Goal: Task Accomplishment & Management: Manage account settings

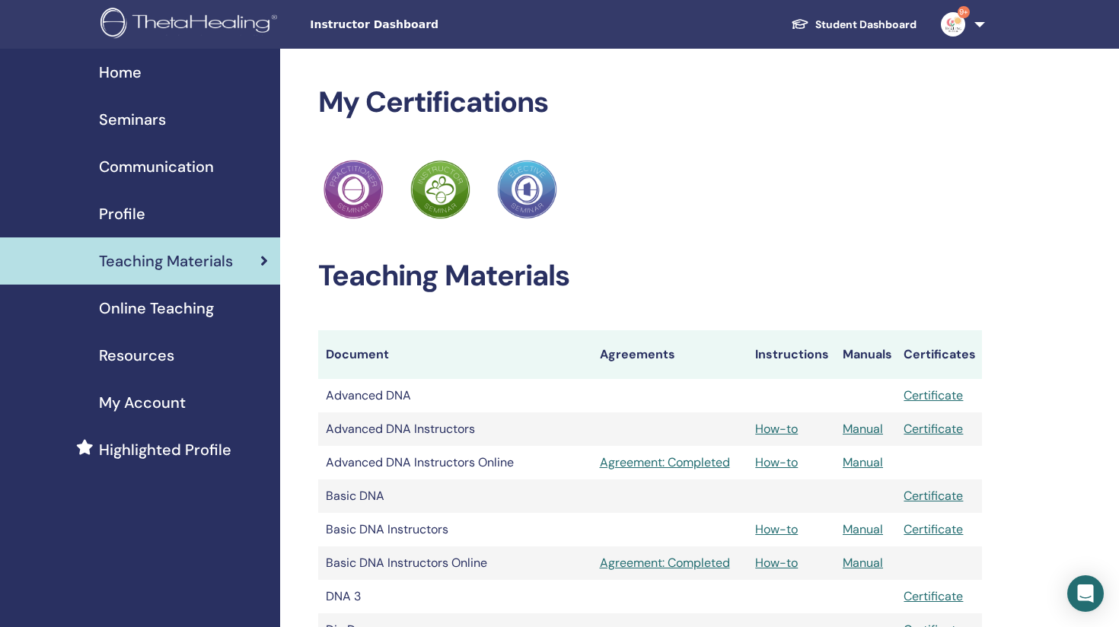
click at [141, 110] on span "Seminars" at bounding box center [132, 119] width 67 height 23
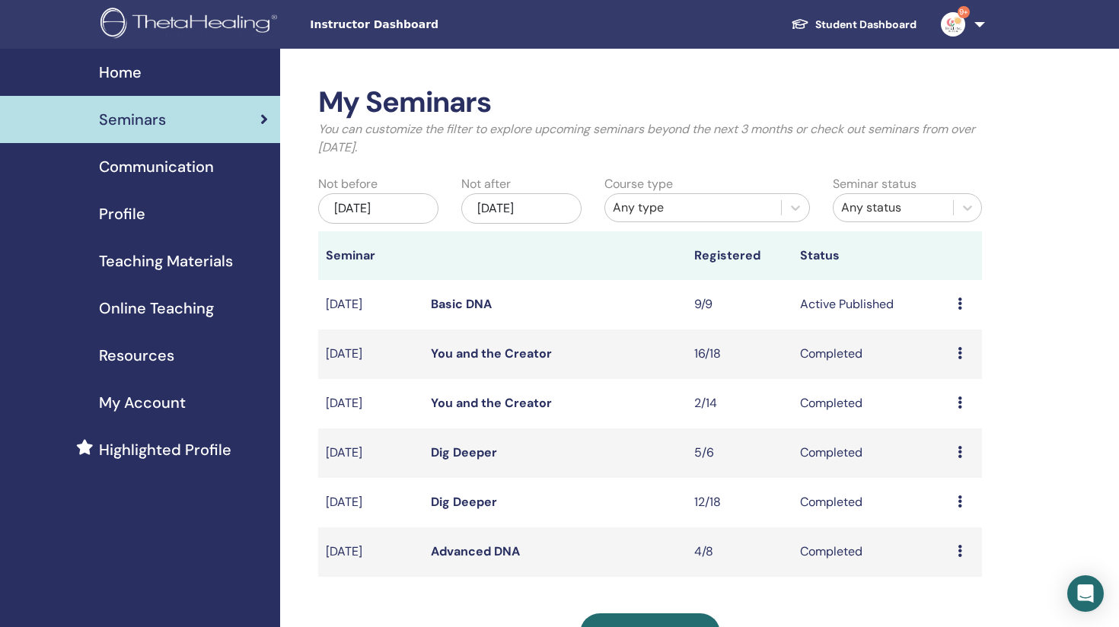
click at [960, 303] on icon at bounding box center [960, 304] width 5 height 12
click at [938, 337] on link "Edit" at bounding box center [934, 338] width 22 height 16
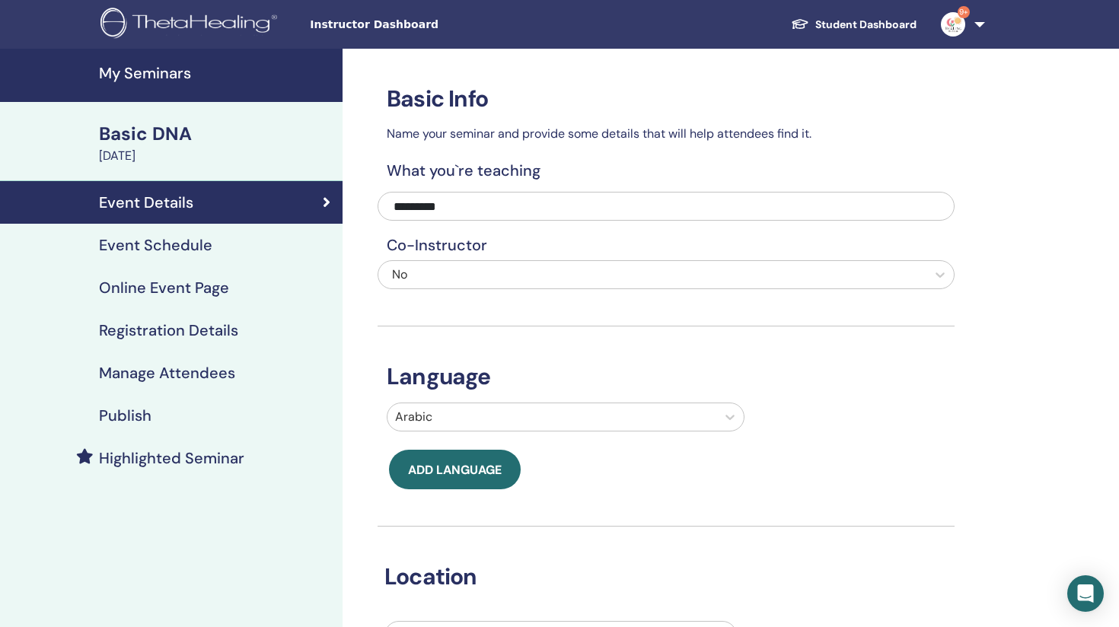
click at [222, 249] on div "Event Schedule" at bounding box center [171, 245] width 318 height 18
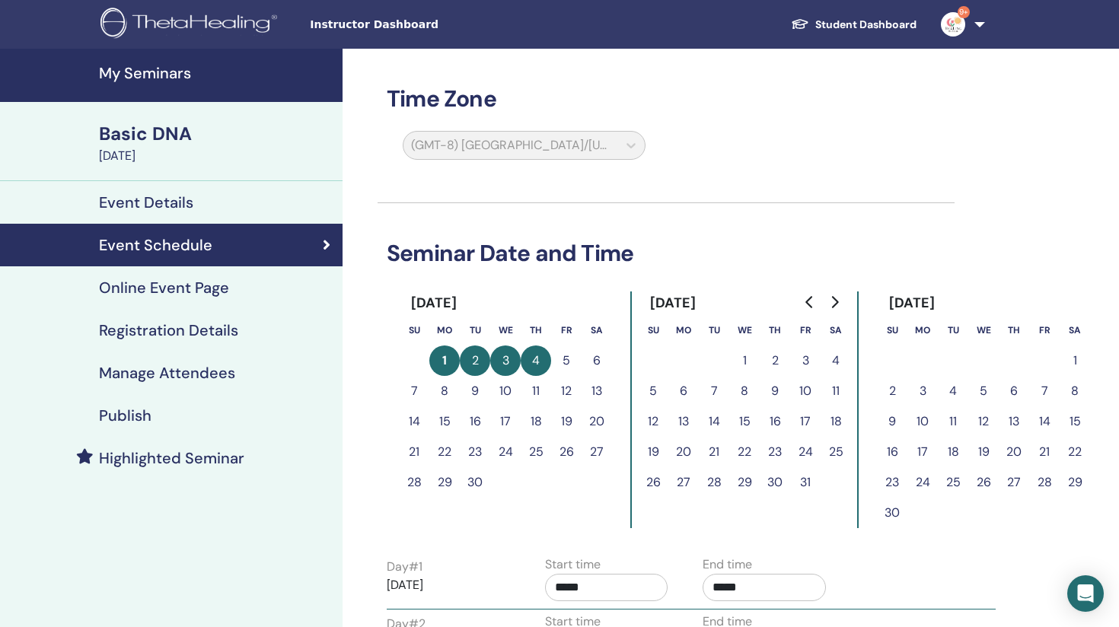
click at [190, 279] on h4 "Online Event Page" at bounding box center [164, 288] width 130 height 18
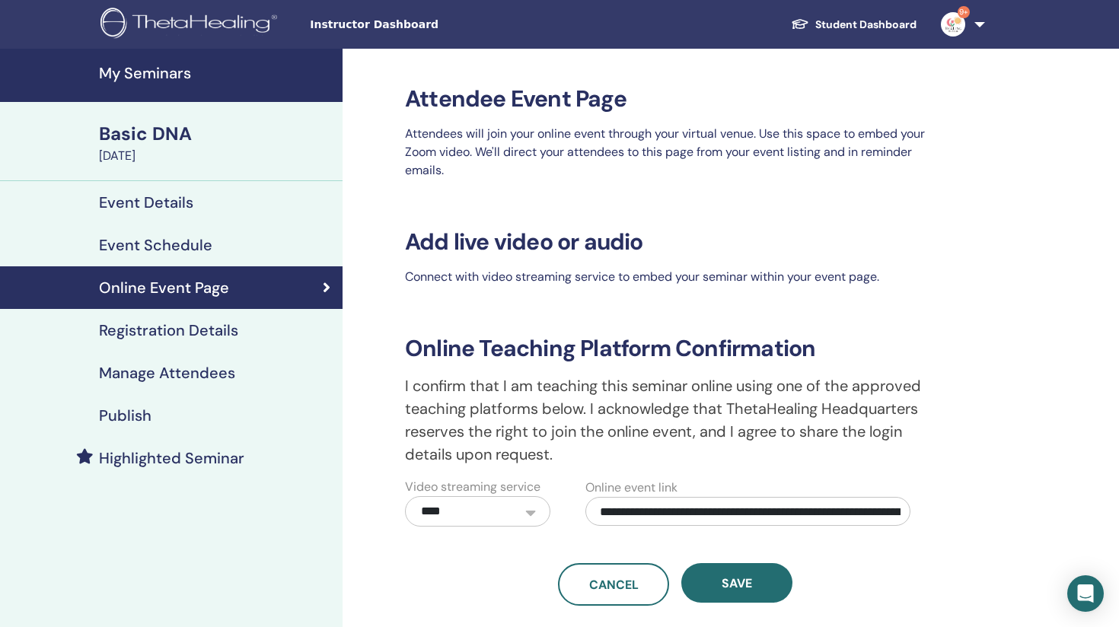
click at [190, 331] on h4 "Registration Details" at bounding box center [168, 330] width 139 height 18
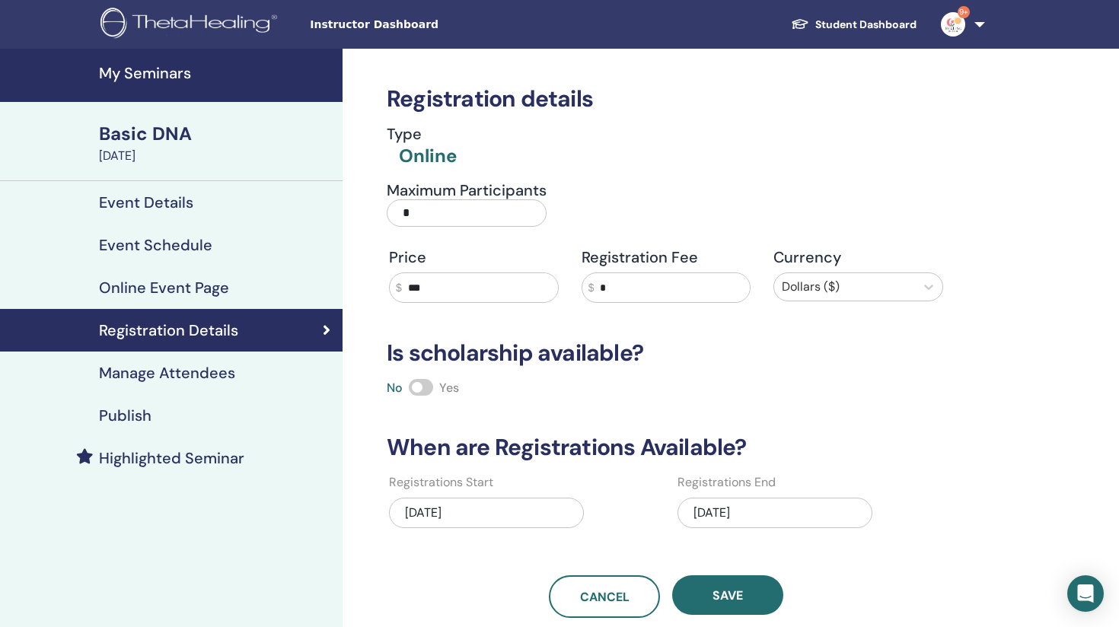
click at [421, 216] on input "*" at bounding box center [467, 213] width 160 height 27
type input "*"
type input "**"
click at [722, 591] on span "Save" at bounding box center [728, 596] width 30 height 16
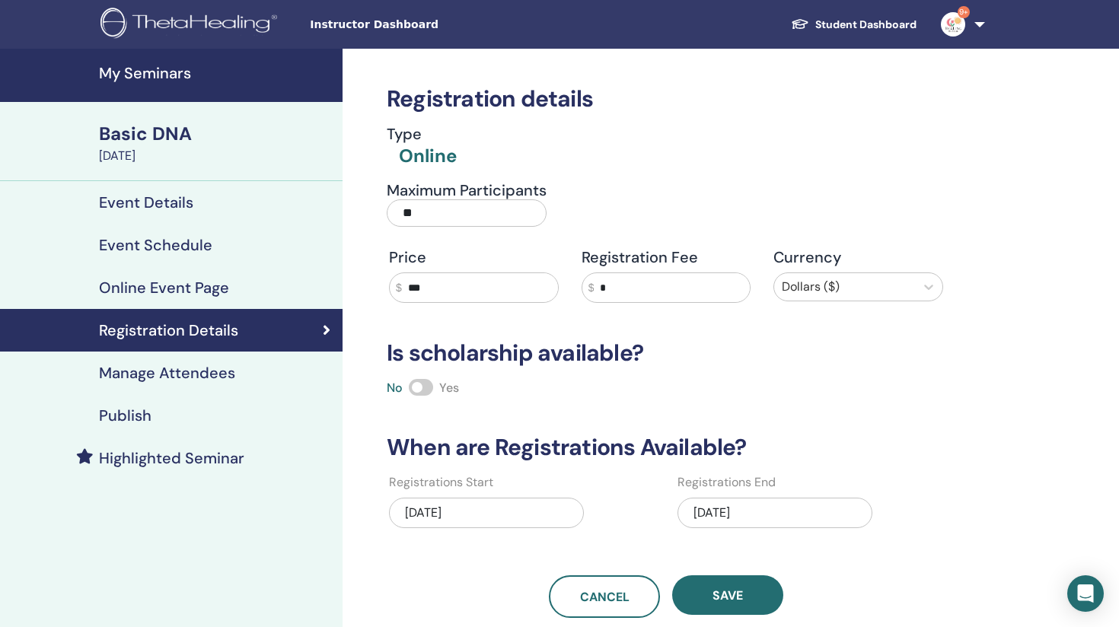
click at [153, 366] on h4 "Manage Attendees" at bounding box center [167, 373] width 136 height 18
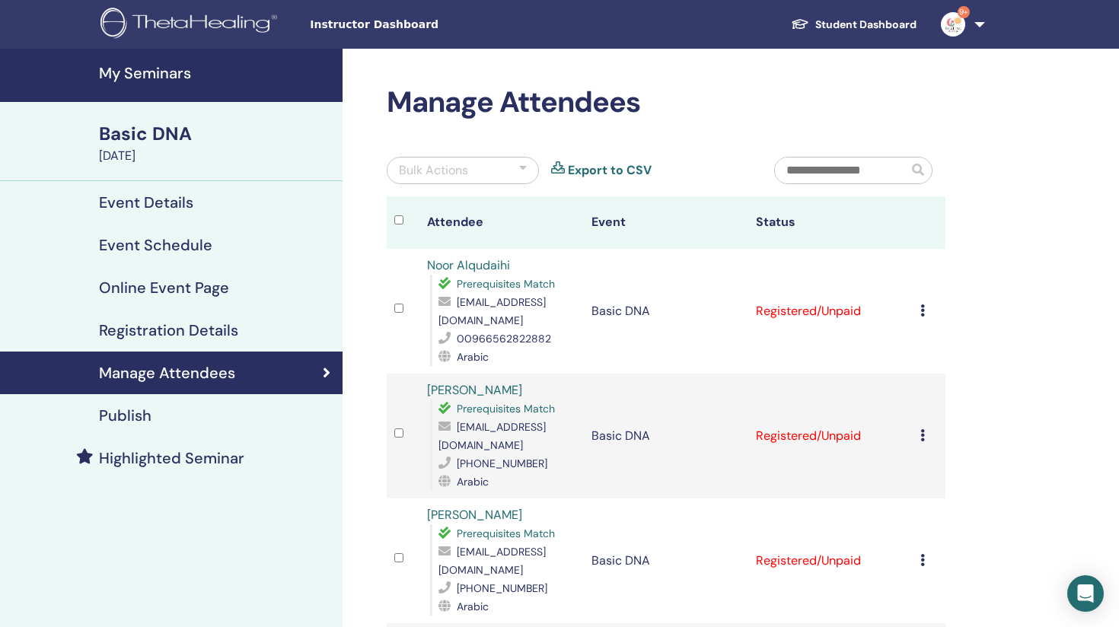
click at [921, 313] on icon at bounding box center [923, 311] width 5 height 12
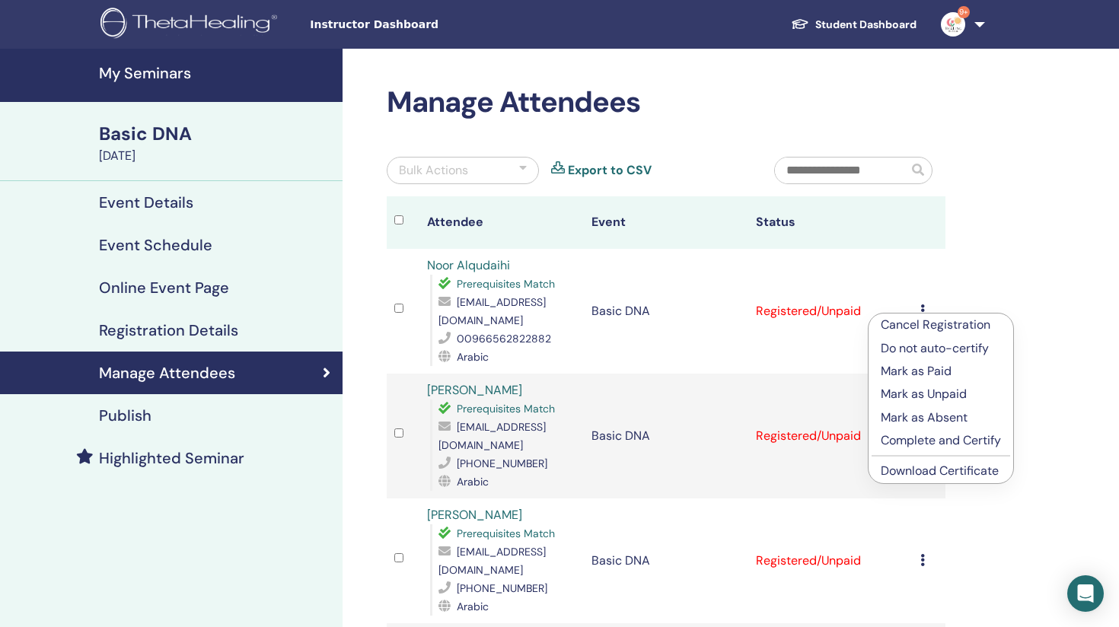
click at [917, 379] on p "Mark as Paid" at bounding box center [941, 371] width 120 height 18
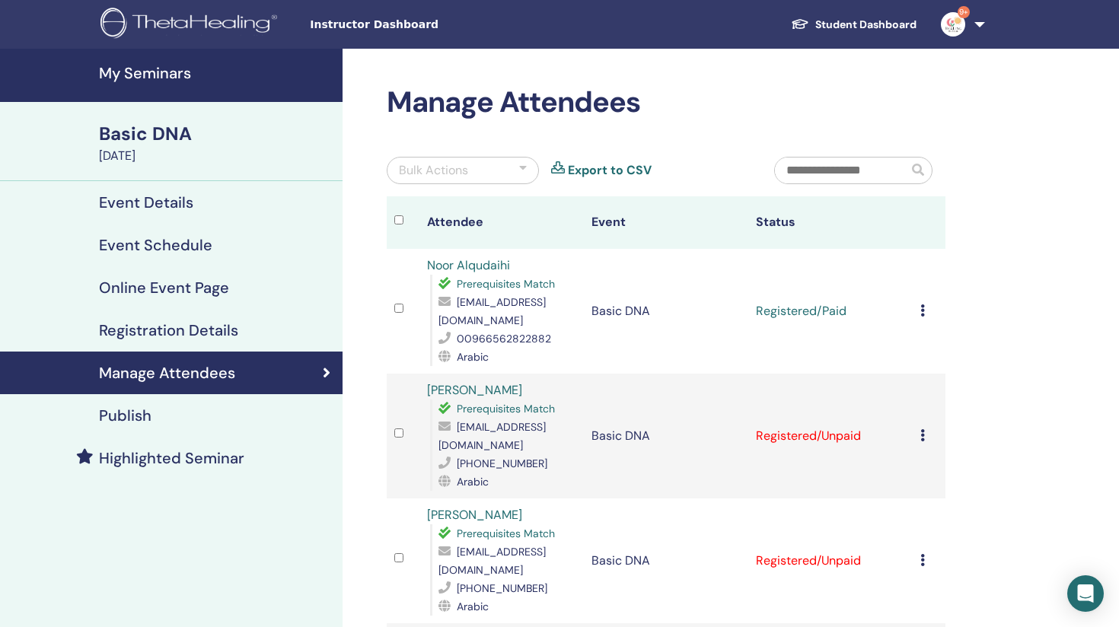
click at [924, 433] on icon at bounding box center [923, 435] width 5 height 12
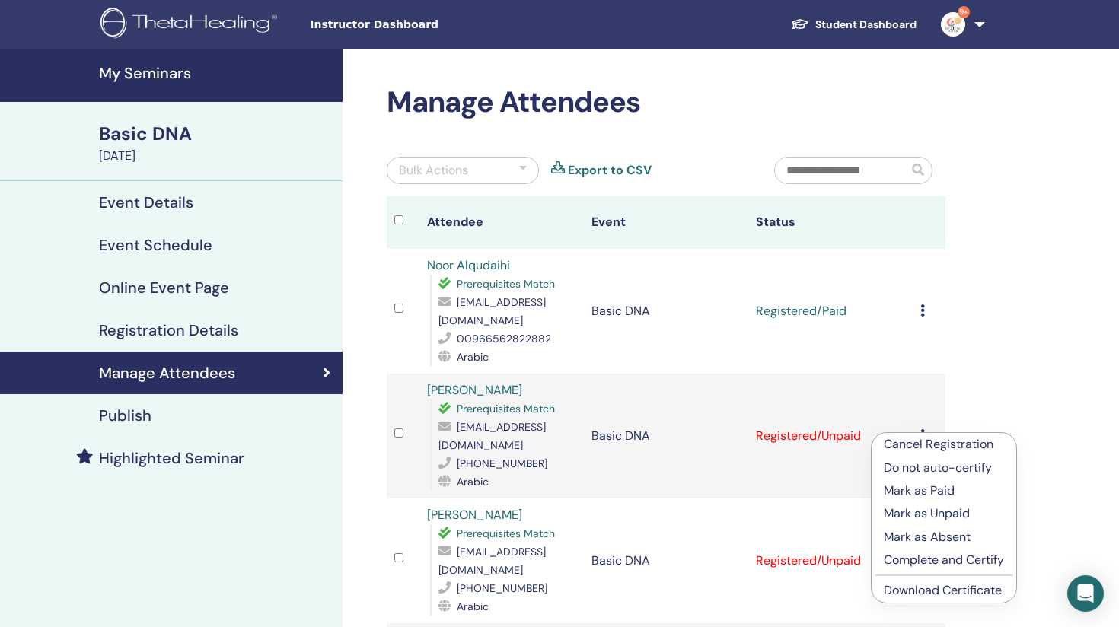
click at [916, 490] on p "Mark as Paid" at bounding box center [944, 491] width 120 height 18
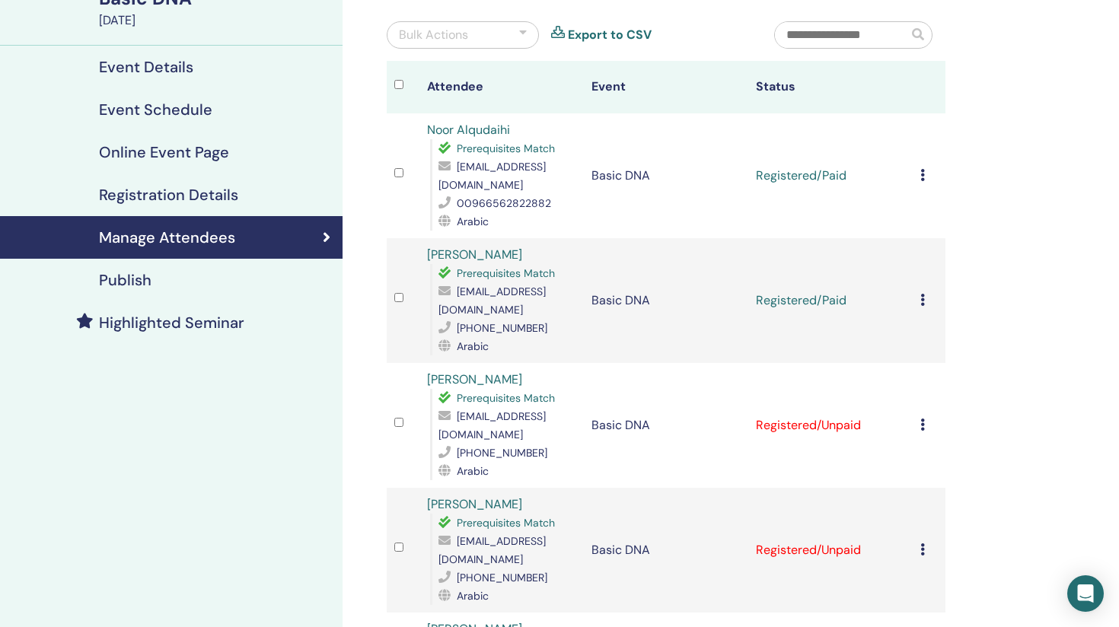
scroll to position [159, 0]
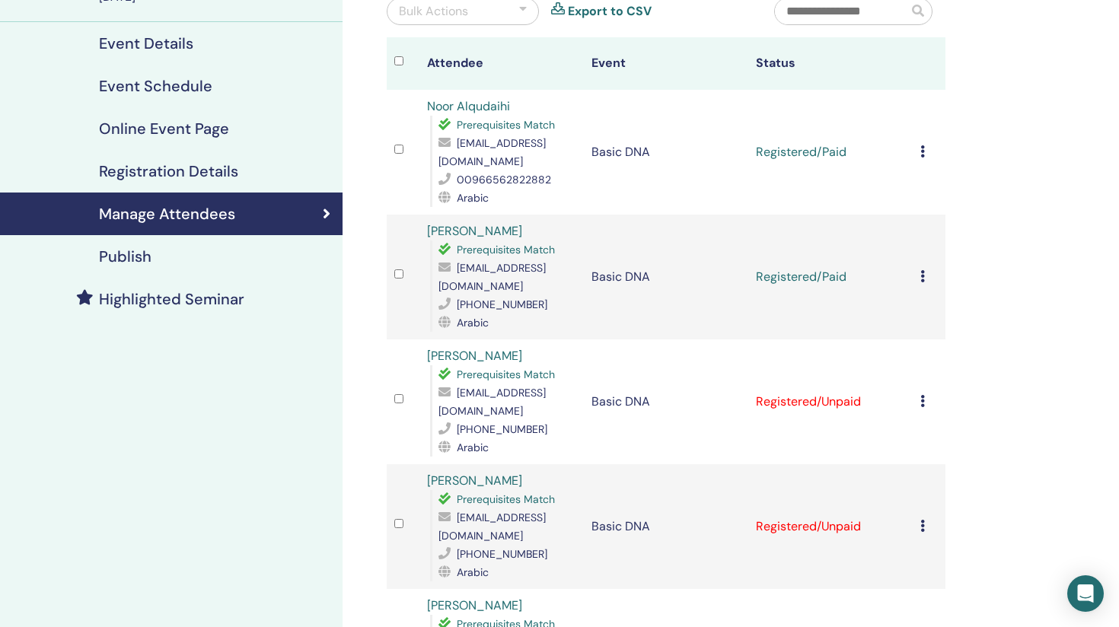
click at [923, 395] on icon at bounding box center [923, 401] width 5 height 12
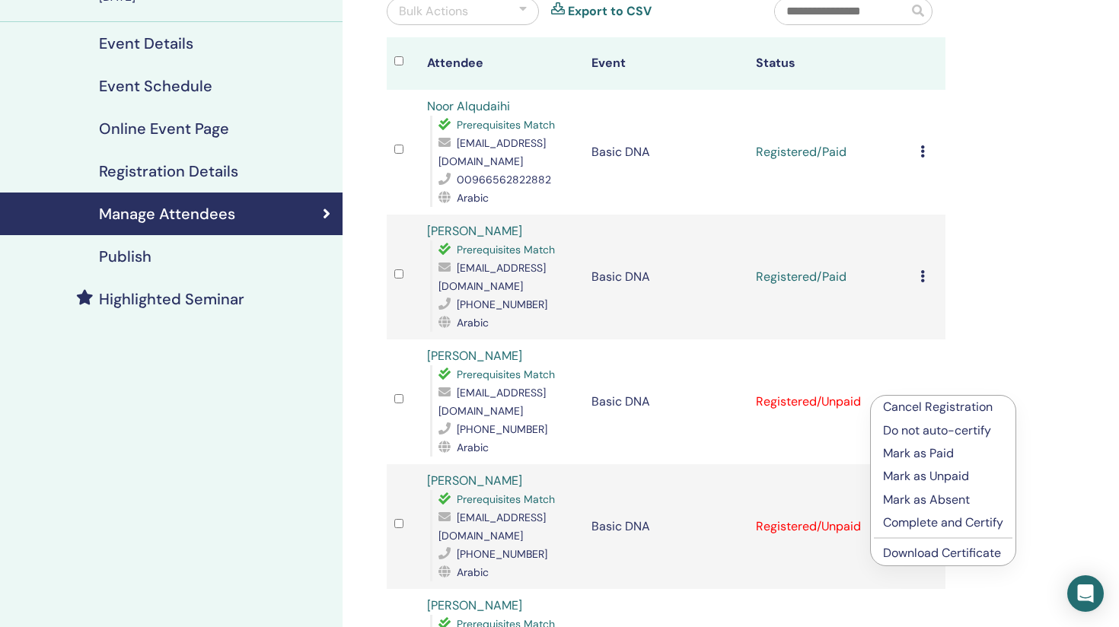
click at [905, 451] on p "Mark as Paid" at bounding box center [943, 454] width 120 height 18
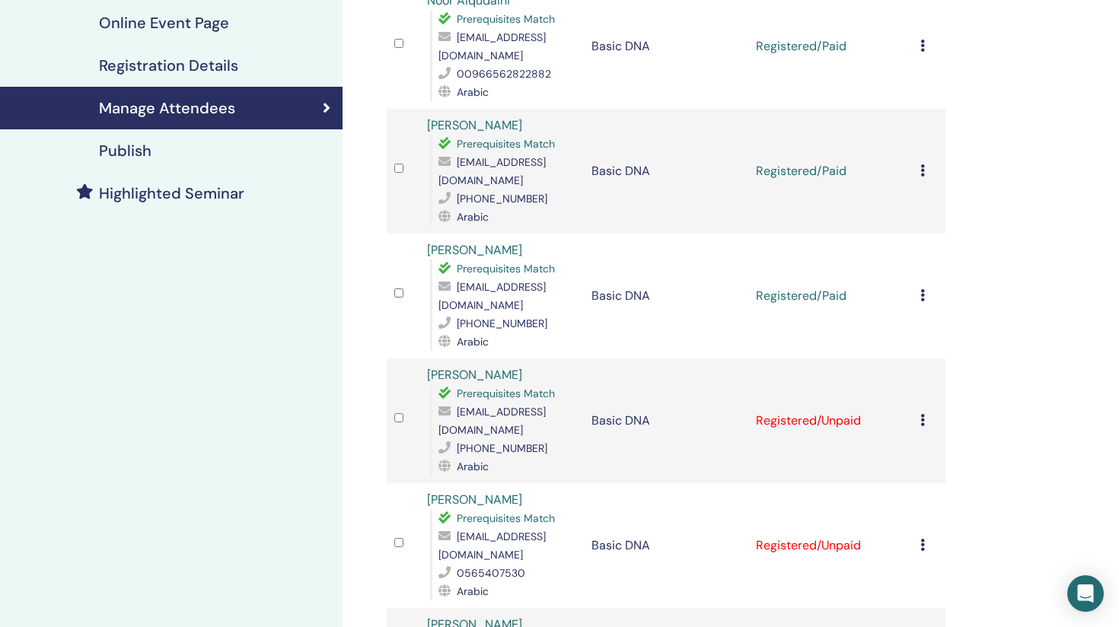
scroll to position [270, 0]
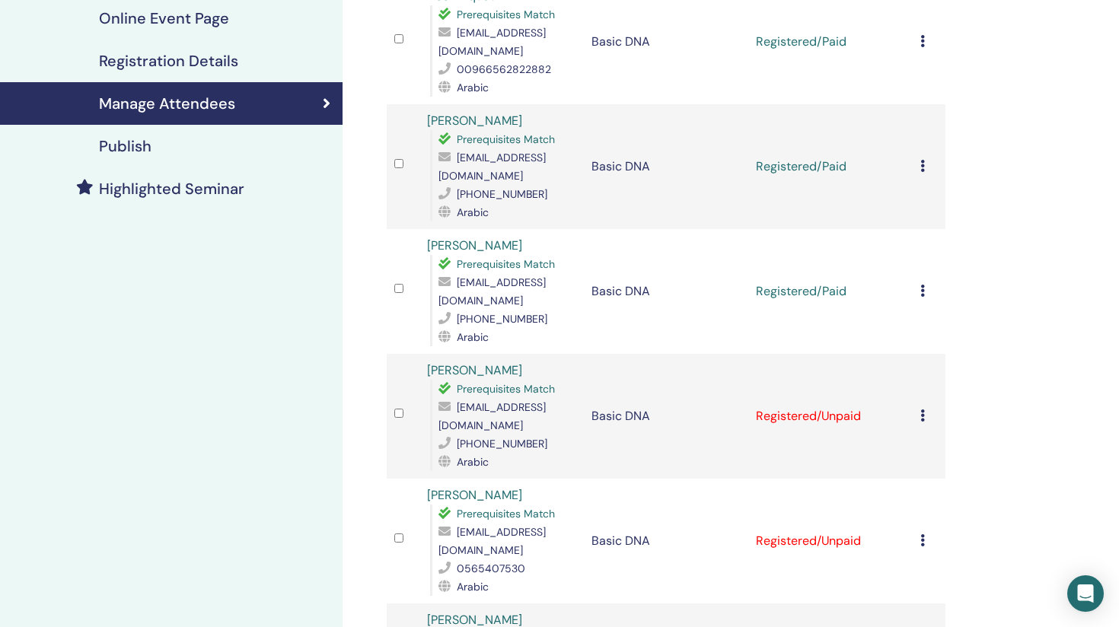
click at [921, 410] on icon at bounding box center [923, 416] width 5 height 12
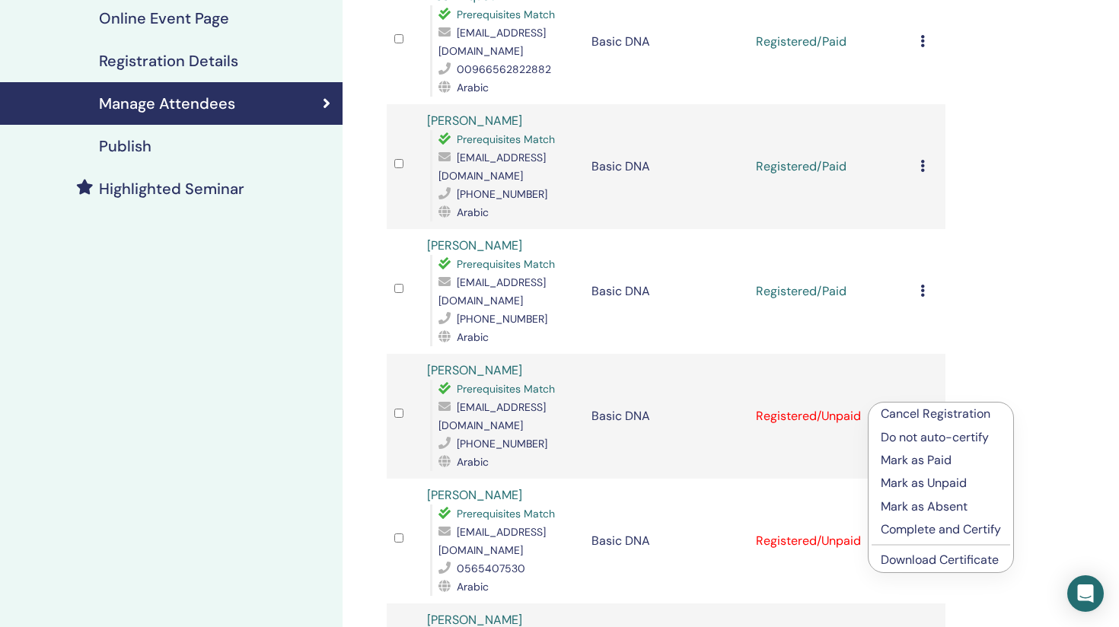
click at [901, 460] on p "Mark as Paid" at bounding box center [941, 461] width 120 height 18
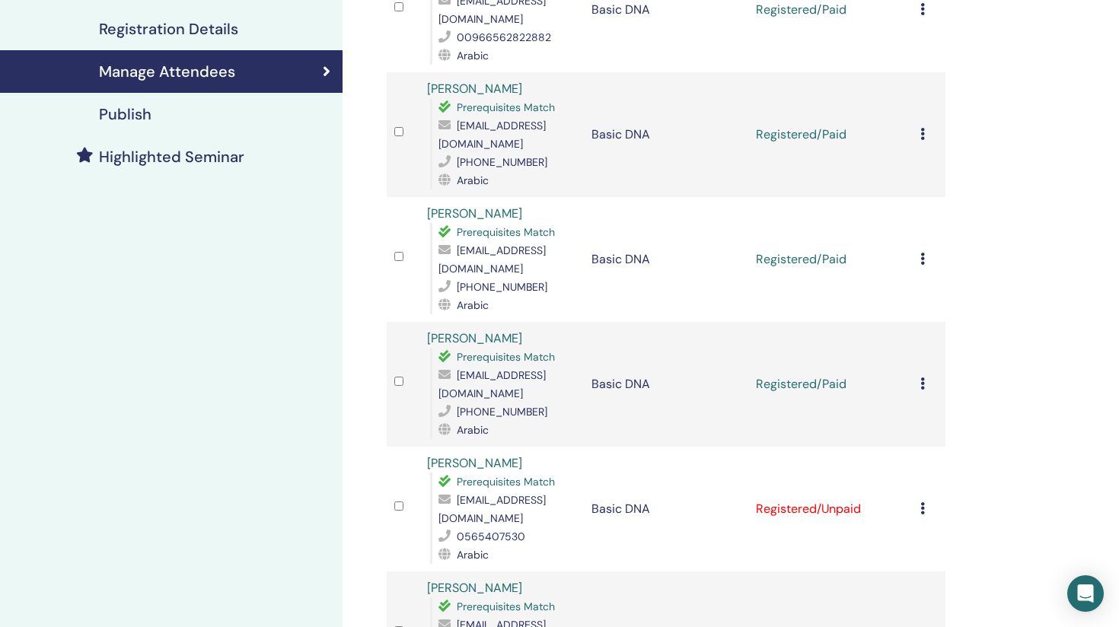
scroll to position [324, 0]
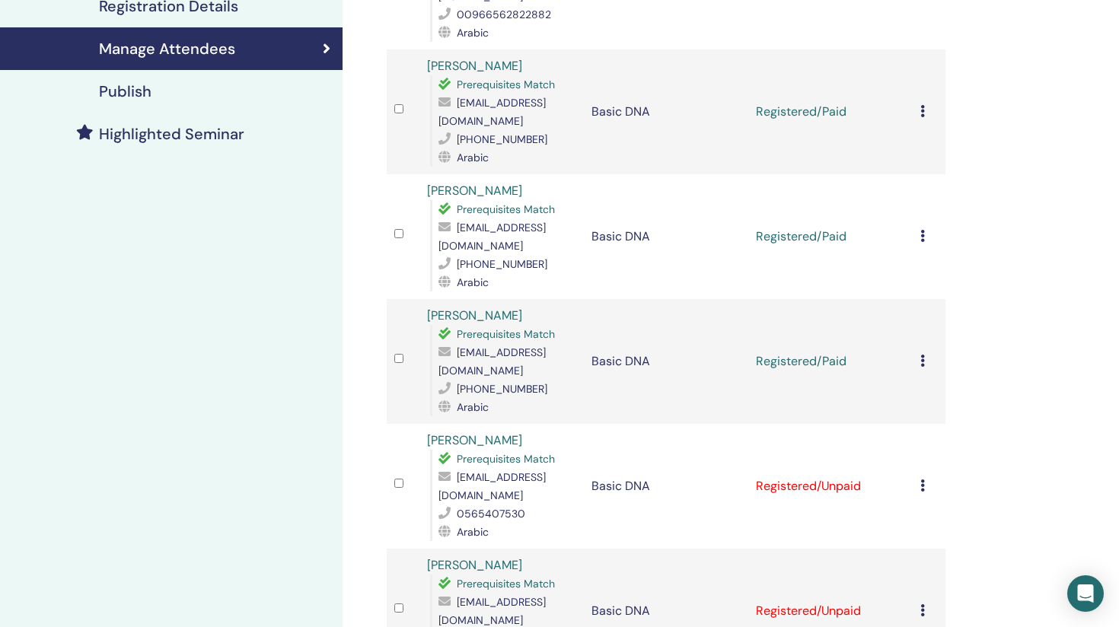
click at [924, 480] on icon at bounding box center [923, 486] width 5 height 12
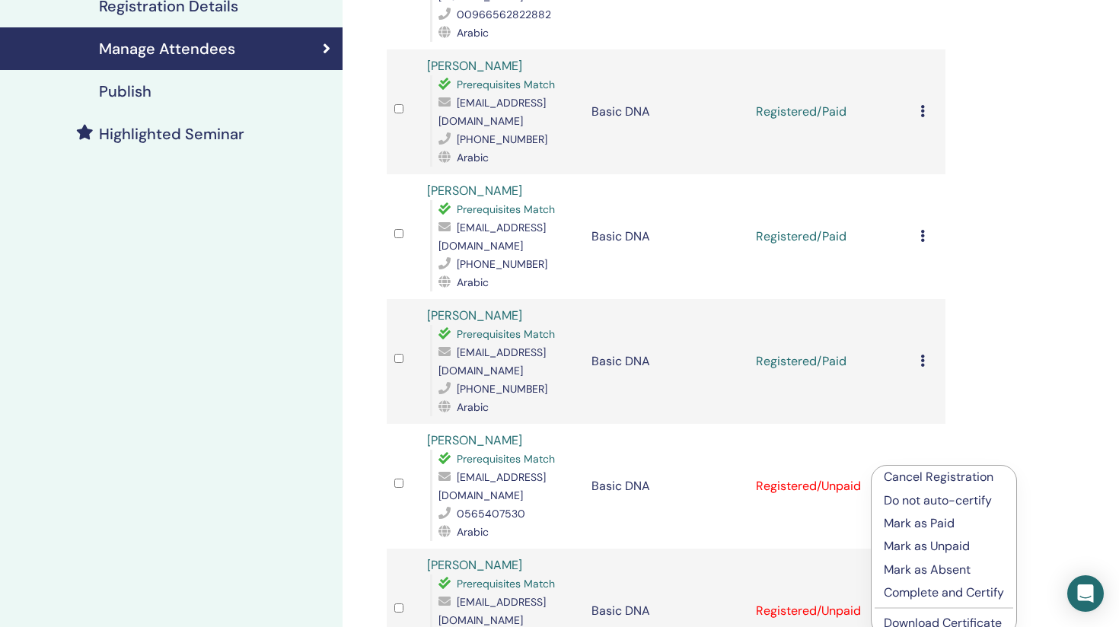
click at [901, 522] on p "Mark as Paid" at bounding box center [944, 524] width 120 height 18
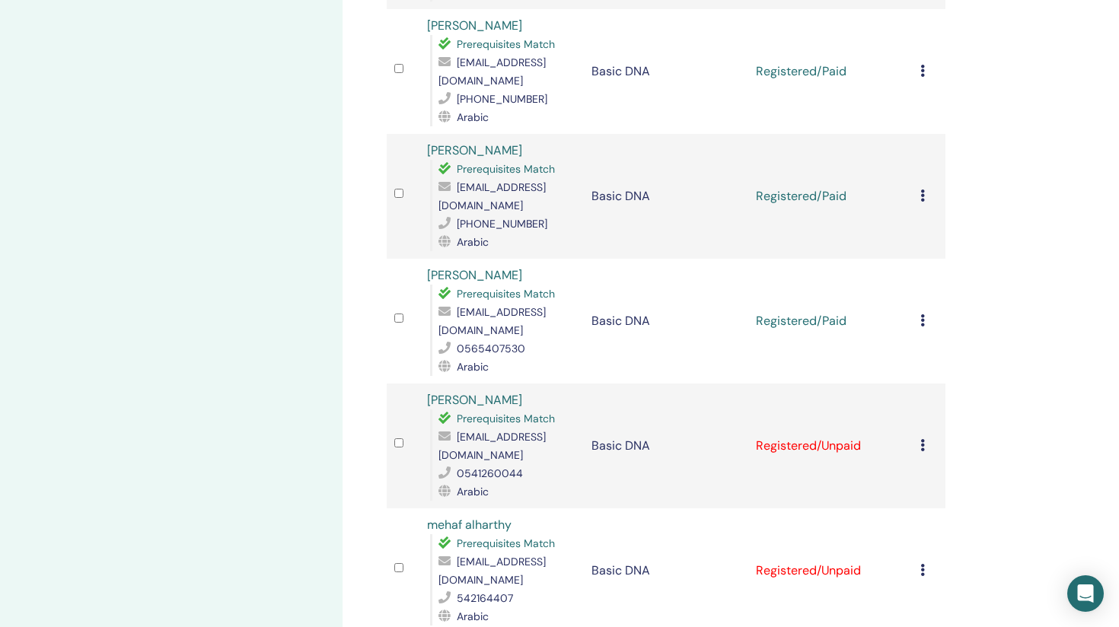
scroll to position [509, 0]
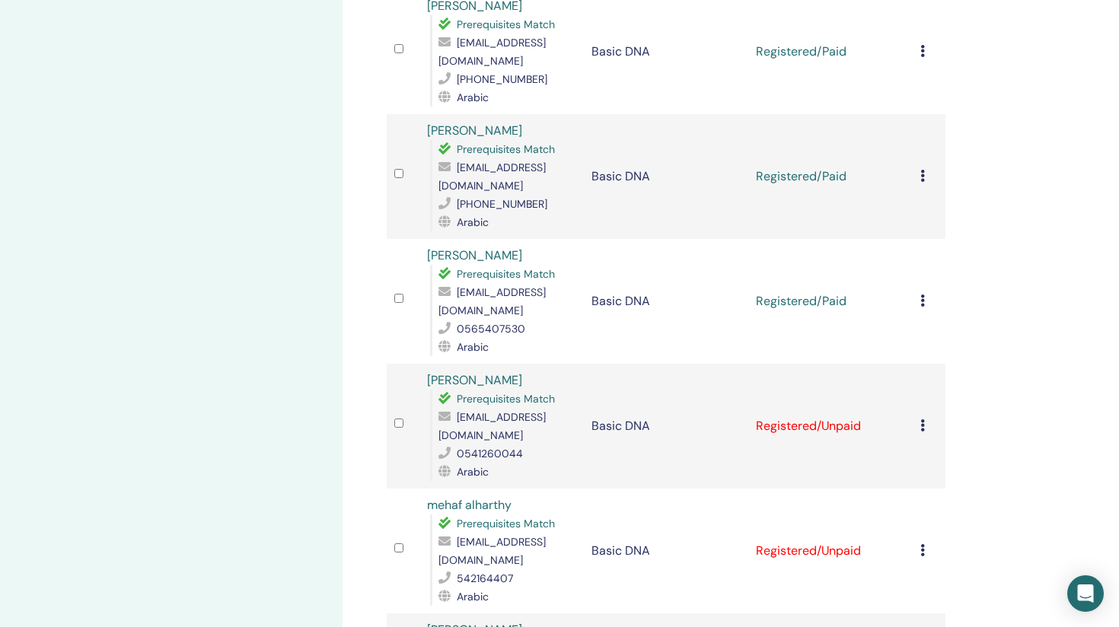
click at [924, 420] on icon at bounding box center [923, 426] width 5 height 12
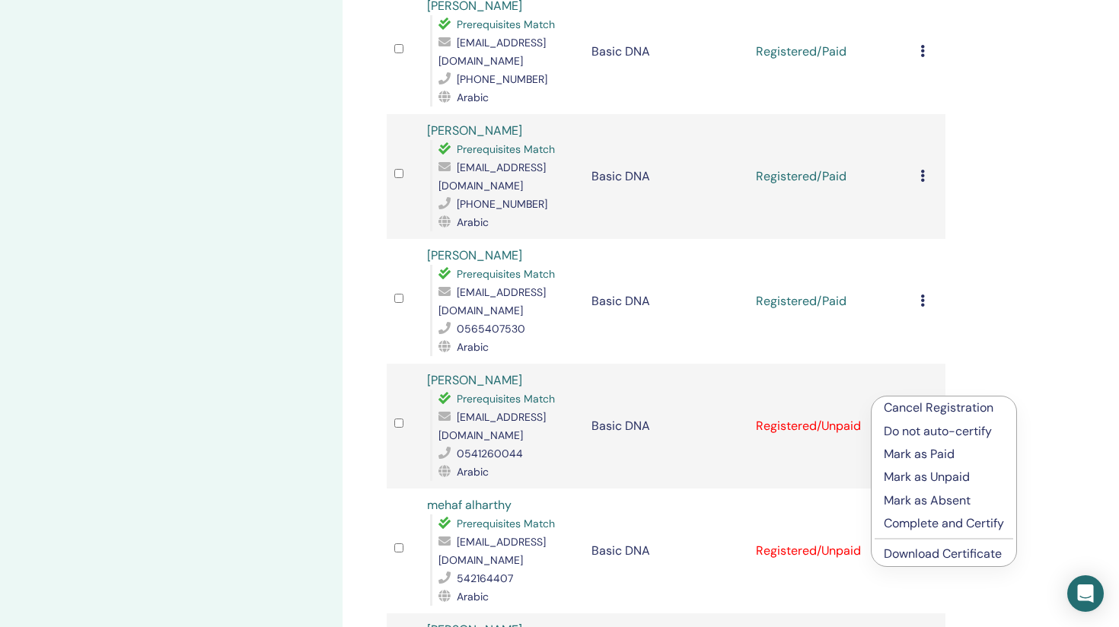
click at [913, 455] on p "Mark as Paid" at bounding box center [944, 454] width 120 height 18
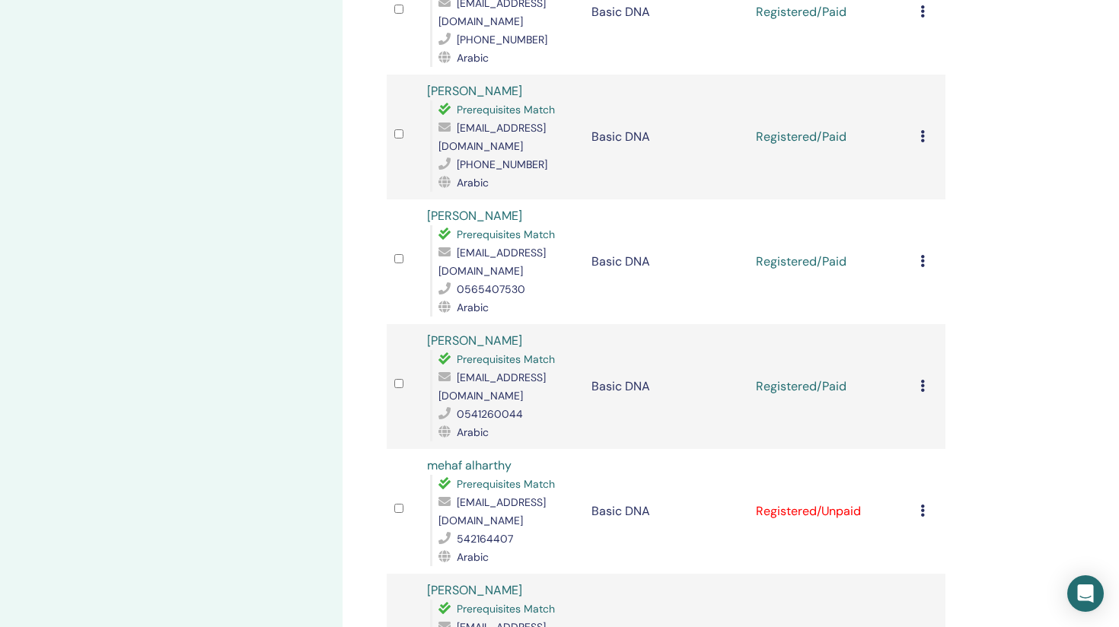
scroll to position [558, 0]
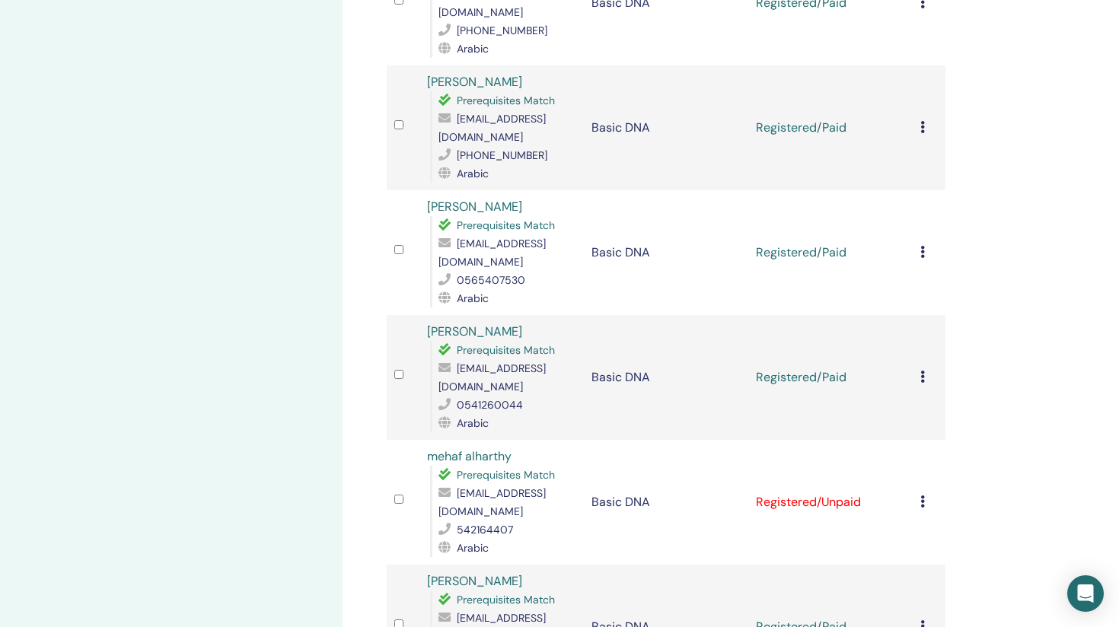
click at [918, 465] on td "Cancel Registration Do not auto-certify Mark as Paid Mark as Unpaid Mark as Abs…" at bounding box center [929, 502] width 33 height 125
click at [921, 496] on icon at bounding box center [923, 502] width 5 height 12
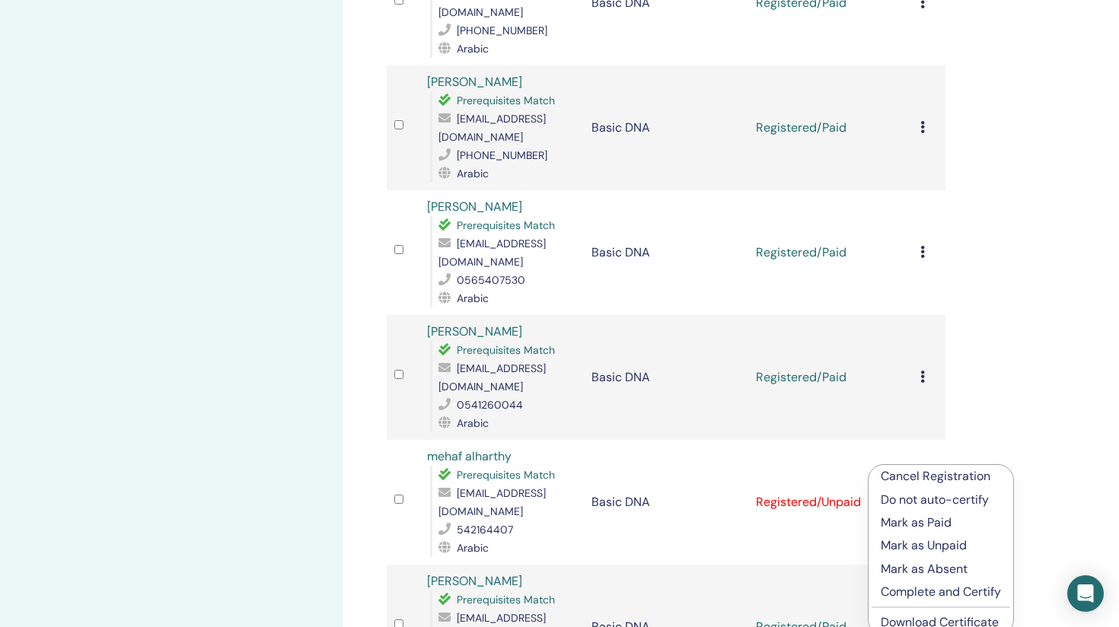
click at [901, 528] on p "Mark as Paid" at bounding box center [941, 523] width 120 height 18
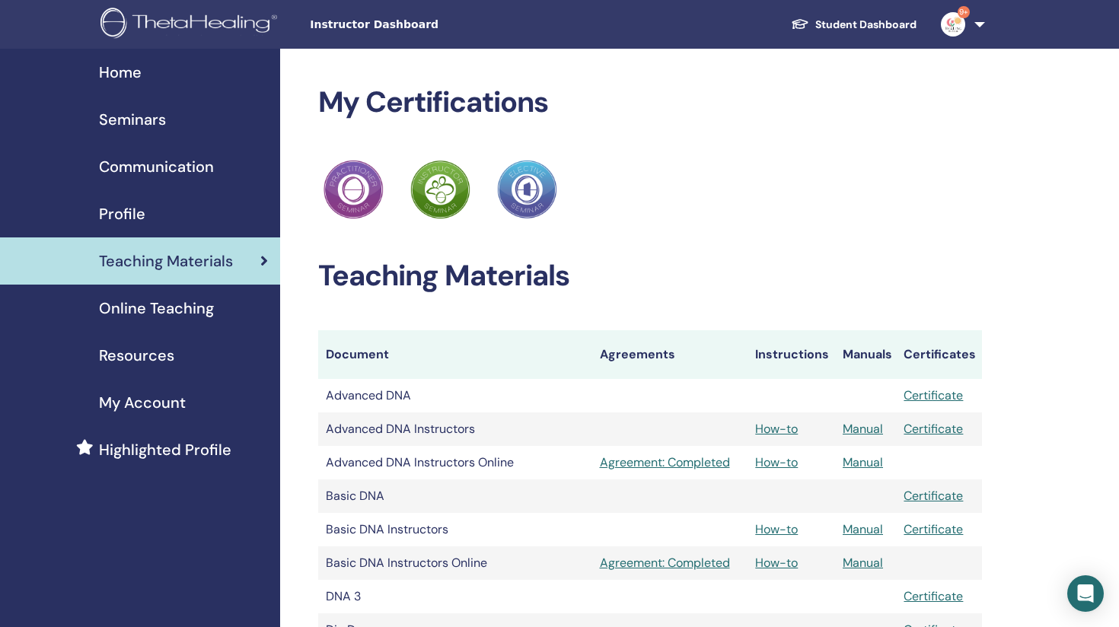
click at [143, 123] on span "Seminars" at bounding box center [132, 119] width 67 height 23
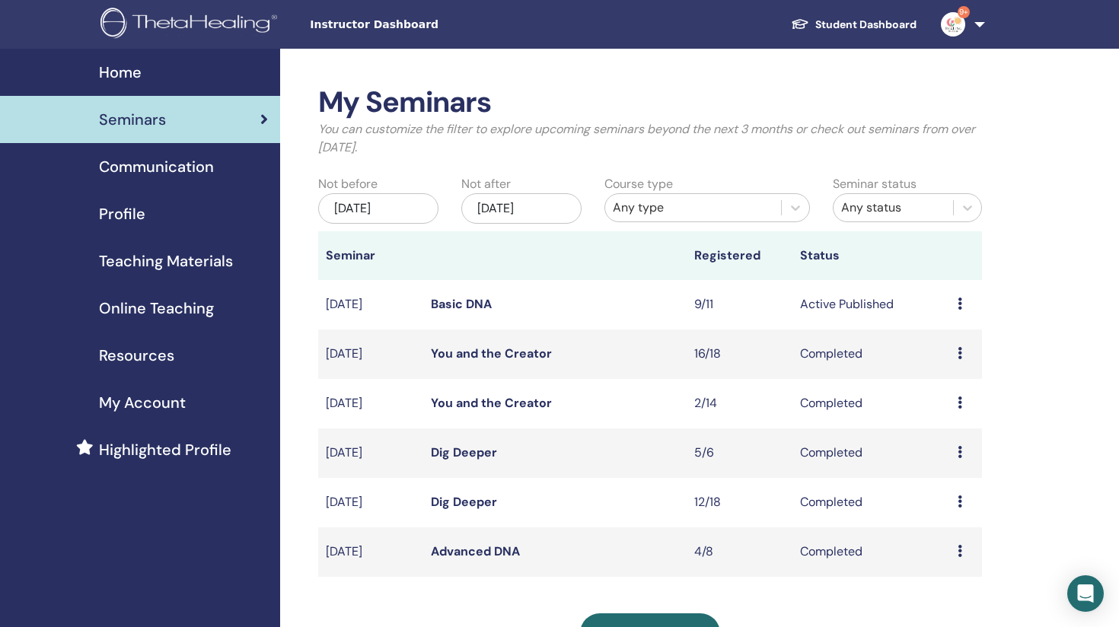
click at [957, 302] on td "Preview Edit Attendees Cancel" at bounding box center [966, 304] width 32 height 49
